Goal: Transaction & Acquisition: Download file/media

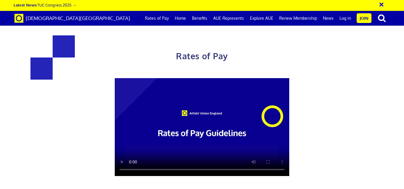
scroll to position [0, 2]
click at [165, 19] on link "Rates of Pay" at bounding box center [157, 18] width 30 height 15
click at [184, 19] on link "Home" at bounding box center [180, 18] width 17 height 15
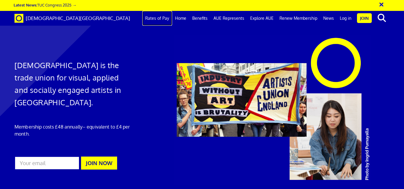
click at [155, 20] on link "Rates of Pay" at bounding box center [157, 18] width 30 height 15
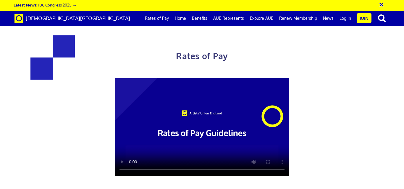
scroll to position [102, 0]
